Goal: Find specific page/section

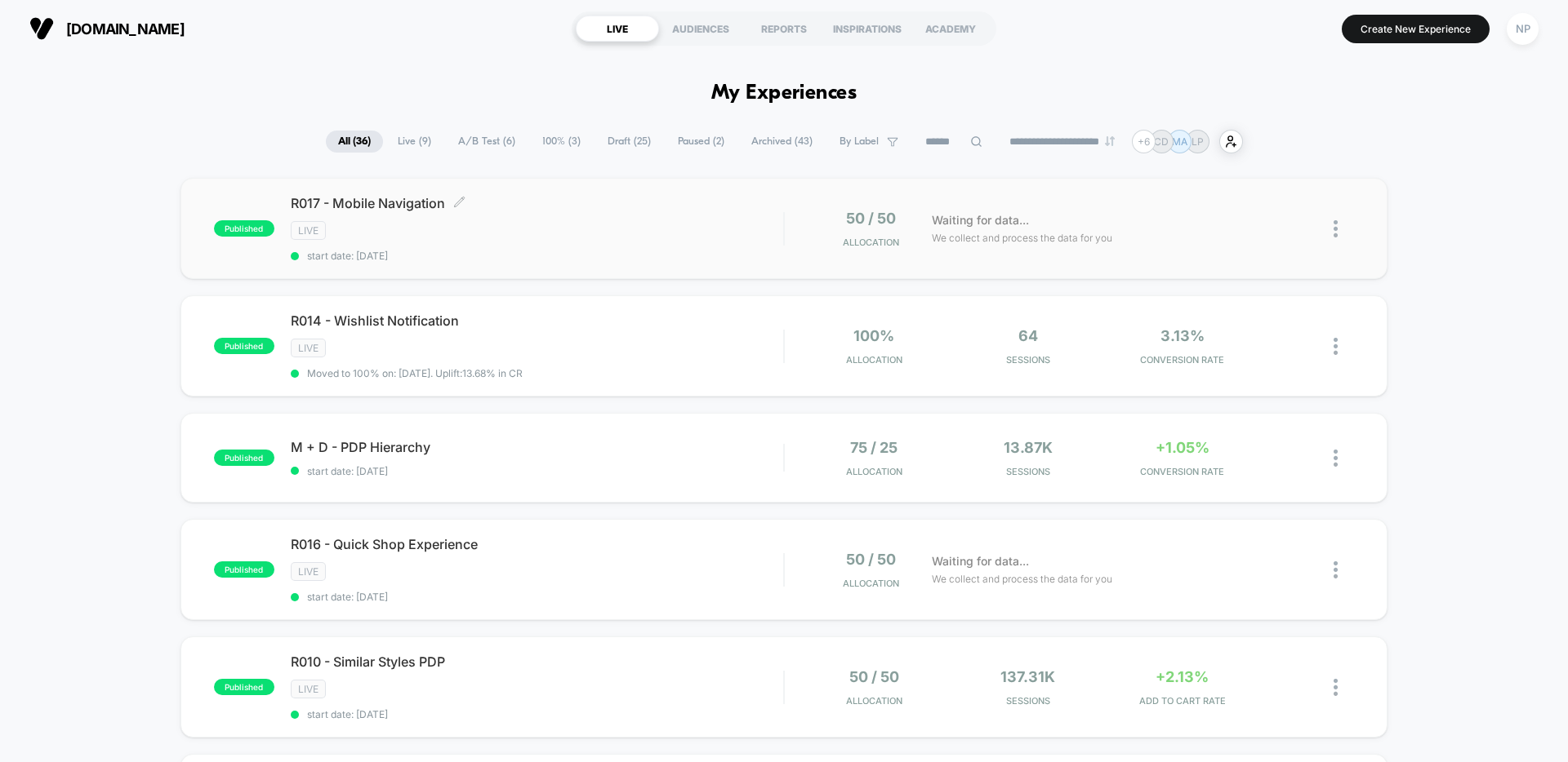
click at [414, 206] on span "R017 - Mobile Navigation Click to edit experience details" at bounding box center [537, 203] width 493 height 16
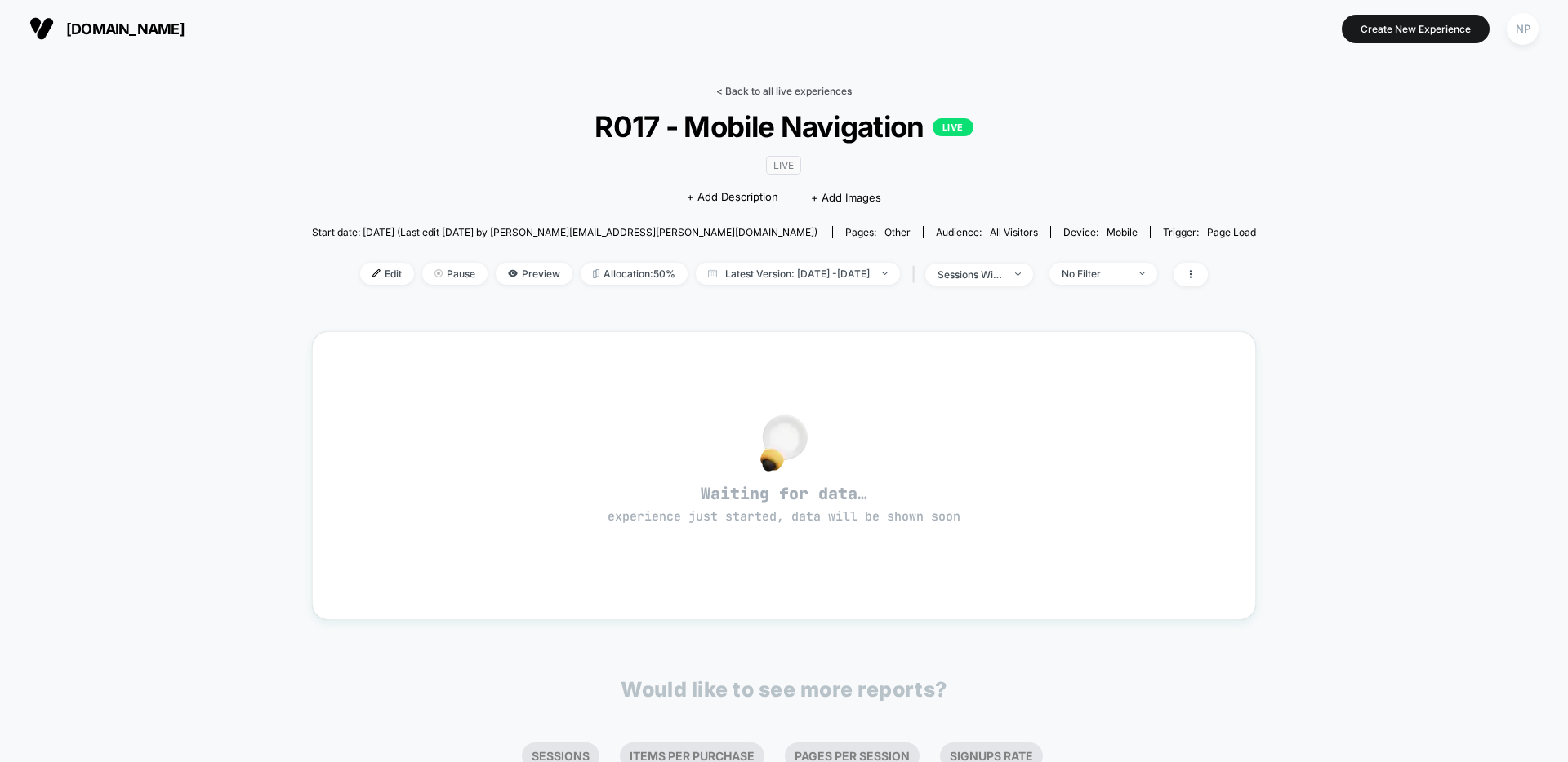
click at [762, 90] on link "< Back to all live experiences" at bounding box center [784, 91] width 135 height 12
